Goal: Find specific page/section: Find specific page/section

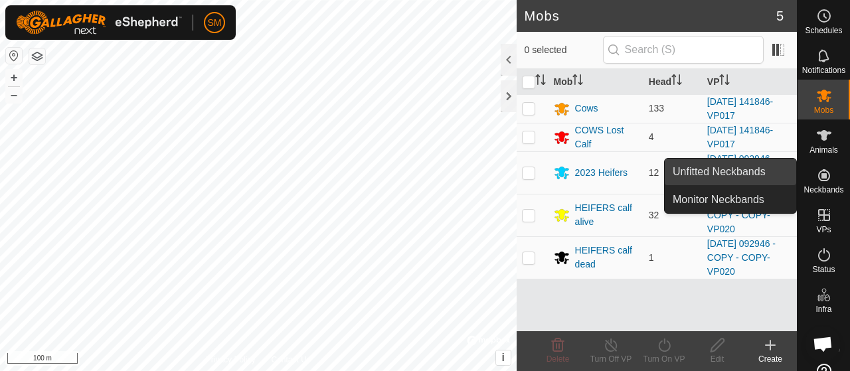
click at [780, 173] on link "Unfitted Neckbands" at bounding box center [730, 172] width 131 height 27
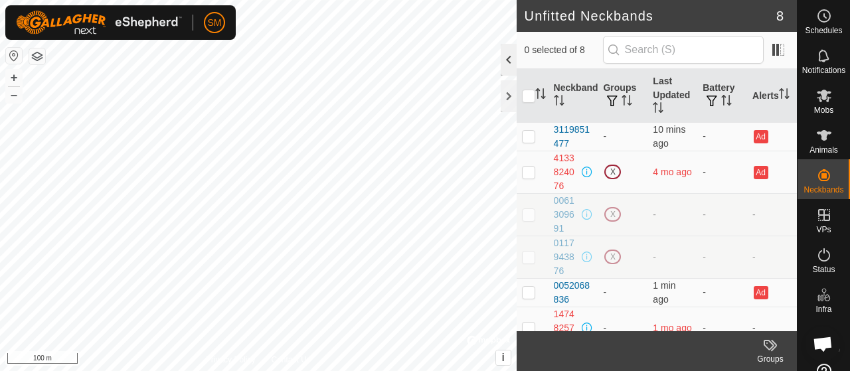
click at [510, 56] on div at bounding box center [509, 60] width 16 height 32
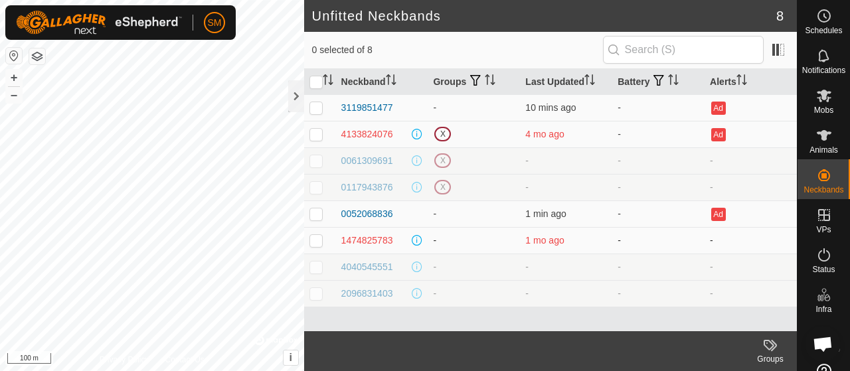
click at [316, 237] on p-checkbox at bounding box center [315, 240] width 13 height 11
click at [790, 353] on labels-svg-icon at bounding box center [770, 345] width 53 height 16
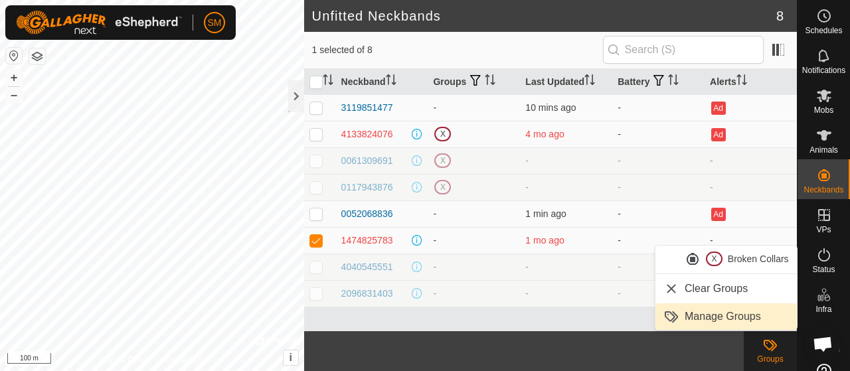
click at [757, 321] on link "Manage Groups" at bounding box center [725, 317] width 141 height 27
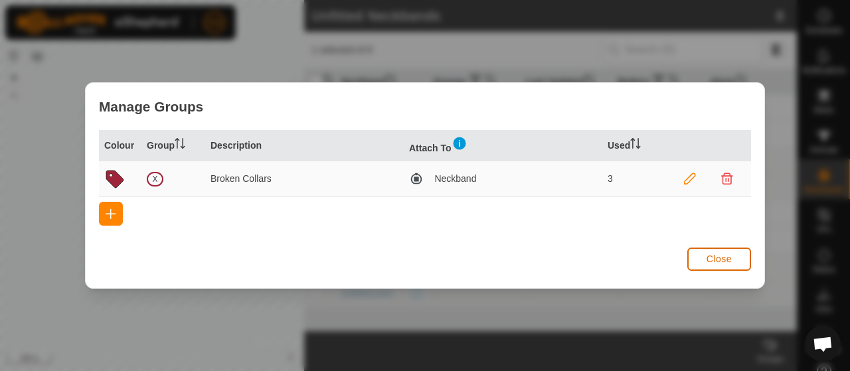
click at [719, 262] on span "Close" at bounding box center [719, 259] width 25 height 11
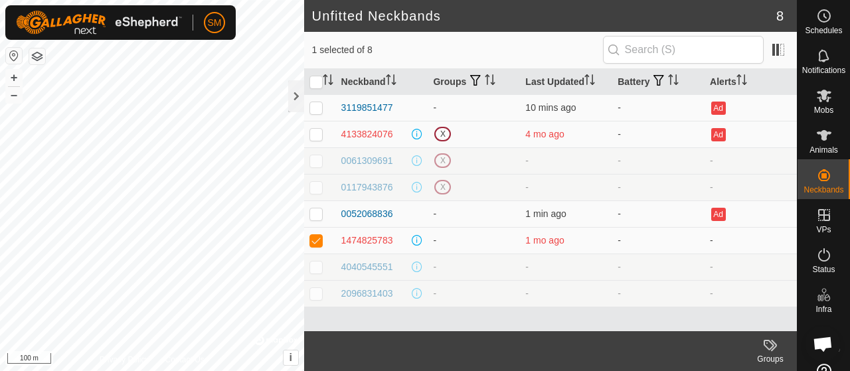
click at [757, 342] on labels-svg-icon at bounding box center [770, 345] width 53 height 16
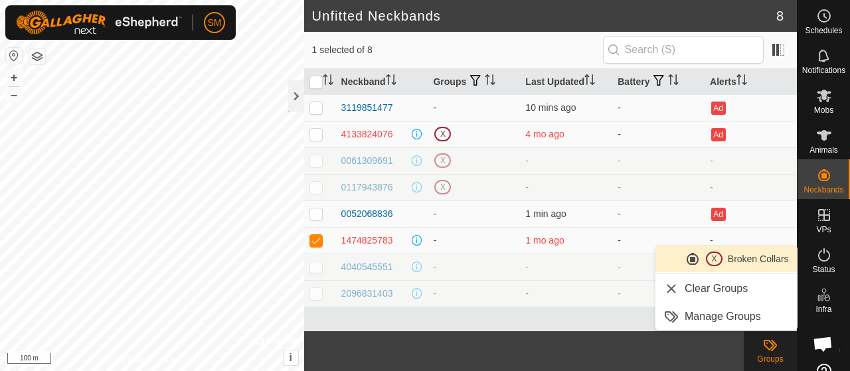
click at [753, 259] on span "Broken Collars" at bounding box center [758, 259] width 61 height 14
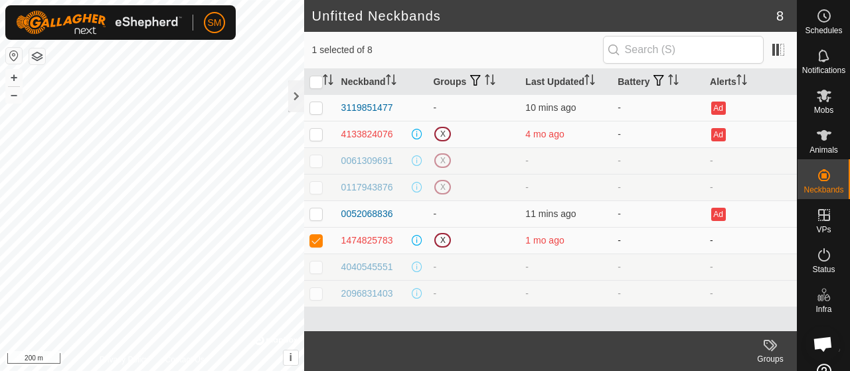
click at [313, 238] on p-checkbox at bounding box center [315, 240] width 13 height 11
checkbox input "false"
click at [298, 89] on div at bounding box center [296, 96] width 16 height 32
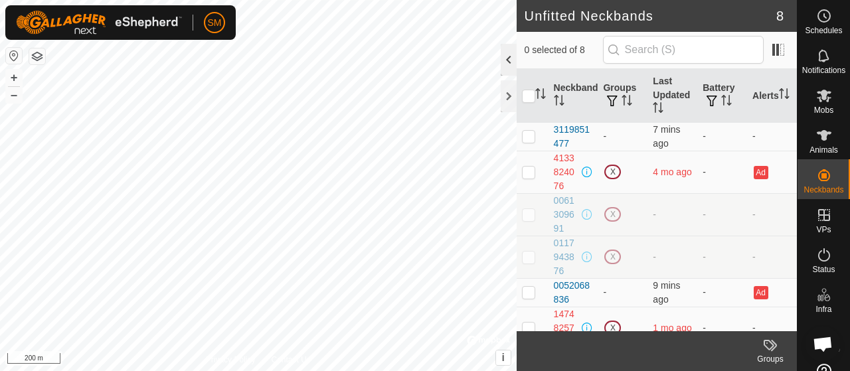
click at [501, 57] on div at bounding box center [509, 60] width 16 height 32
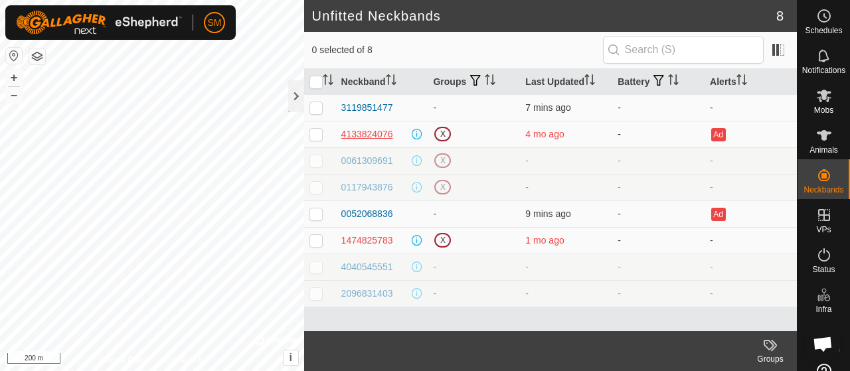
click at [371, 131] on div "4133824076" at bounding box center [367, 135] width 52 height 14
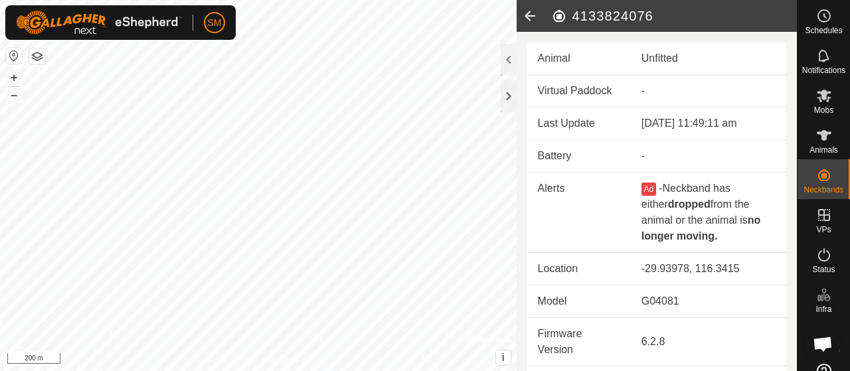
drag, startPoint x: 651, startPoint y: 15, endPoint x: 574, endPoint y: 16, distance: 77.0
click at [574, 16] on h2 "4133824076" at bounding box center [674, 16] width 246 height 16
click at [529, 17] on icon at bounding box center [530, 16] width 27 height 32
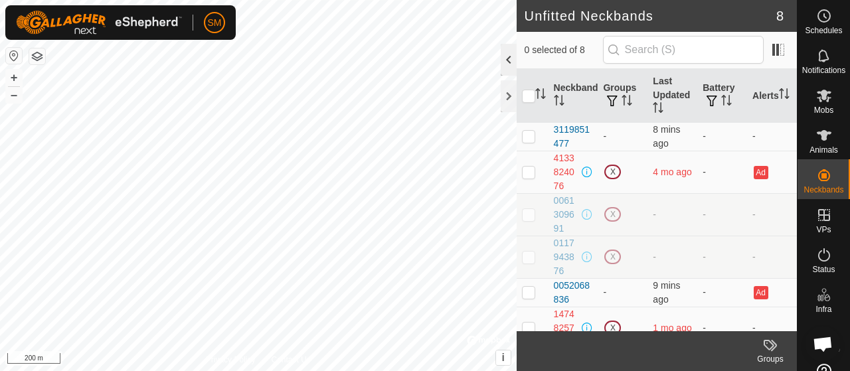
click at [513, 56] on div at bounding box center [509, 60] width 16 height 32
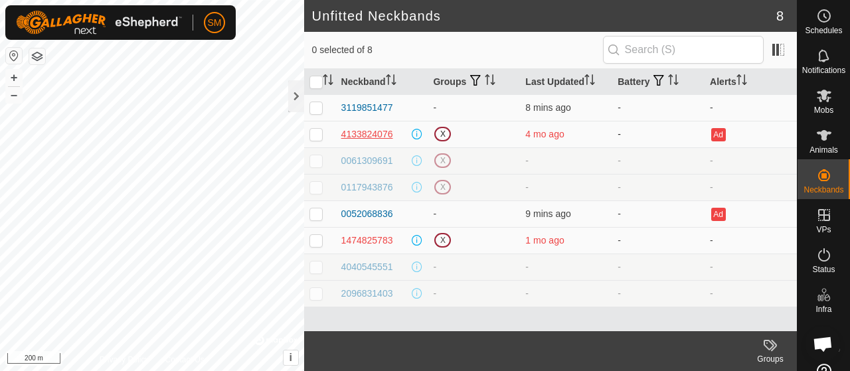
drag, startPoint x: 385, startPoint y: 133, endPoint x: 361, endPoint y: 131, distance: 24.0
click at [361, 131] on div "4133824076" at bounding box center [367, 135] width 52 height 14
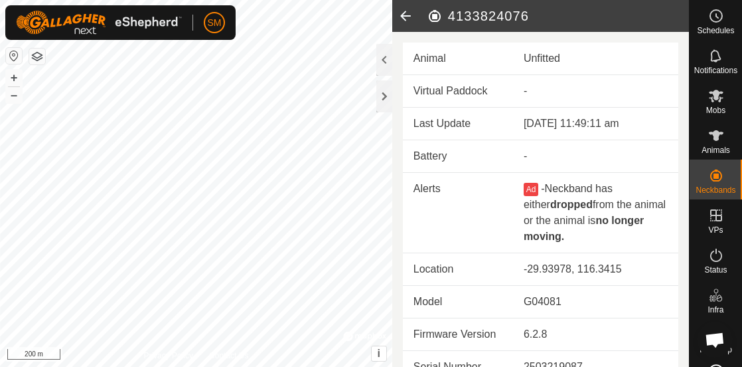
click at [412, 15] on icon at bounding box center [405, 16] width 27 height 32
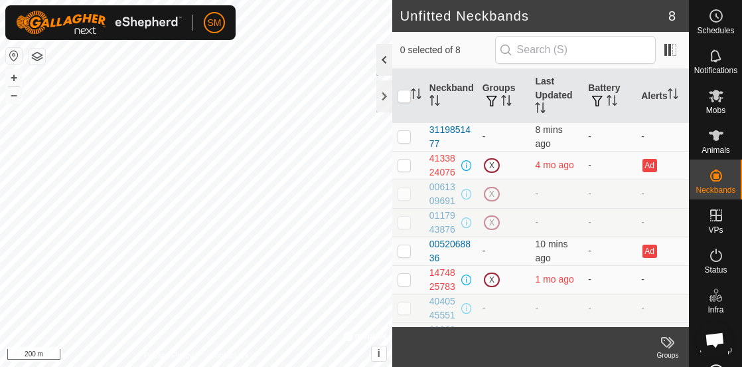
click at [383, 63] on div at bounding box center [385, 60] width 16 height 32
